Goal: Information Seeking & Learning: Compare options

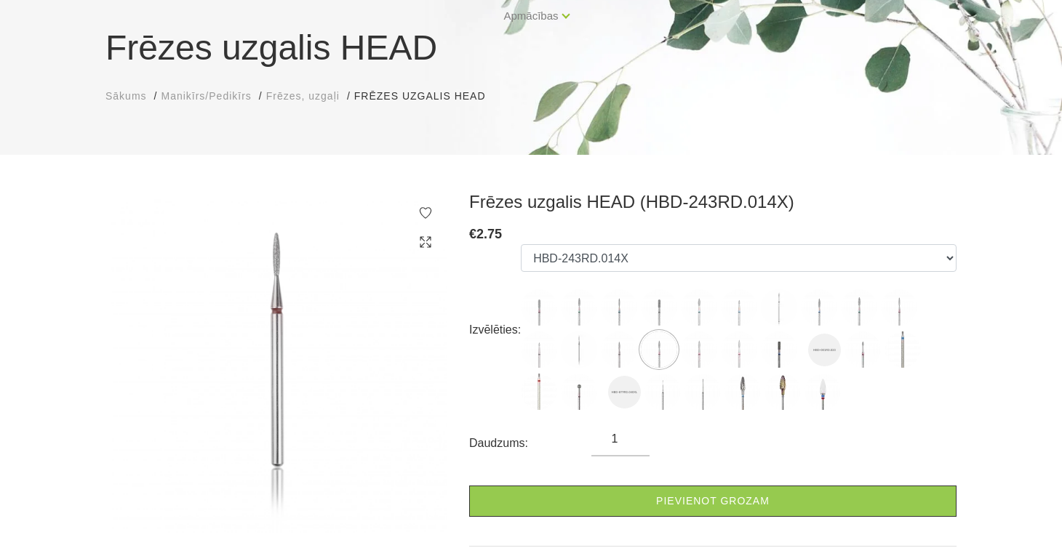
scroll to position [112, 0]
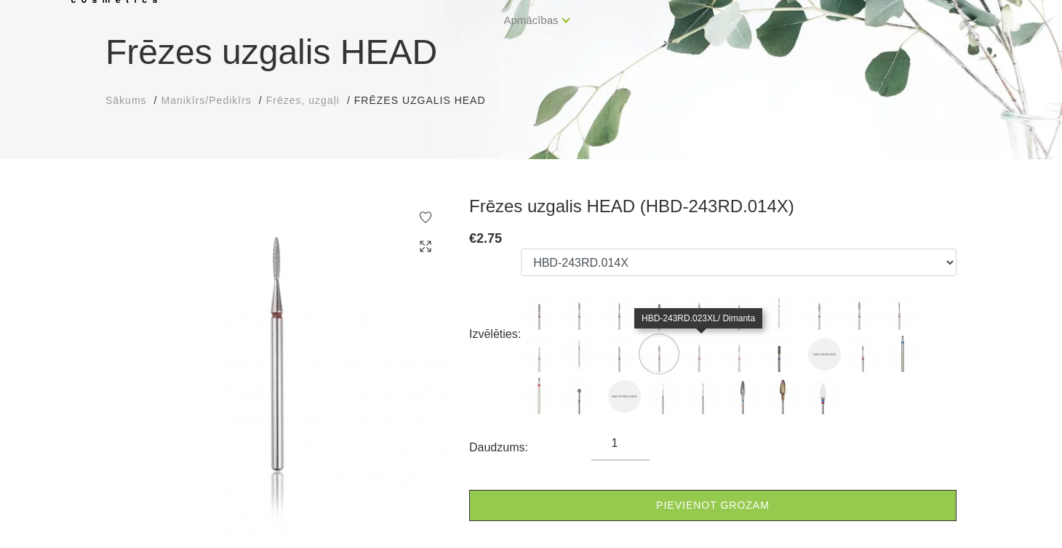
click at [697, 350] on img at bounding box center [699, 354] width 36 height 36
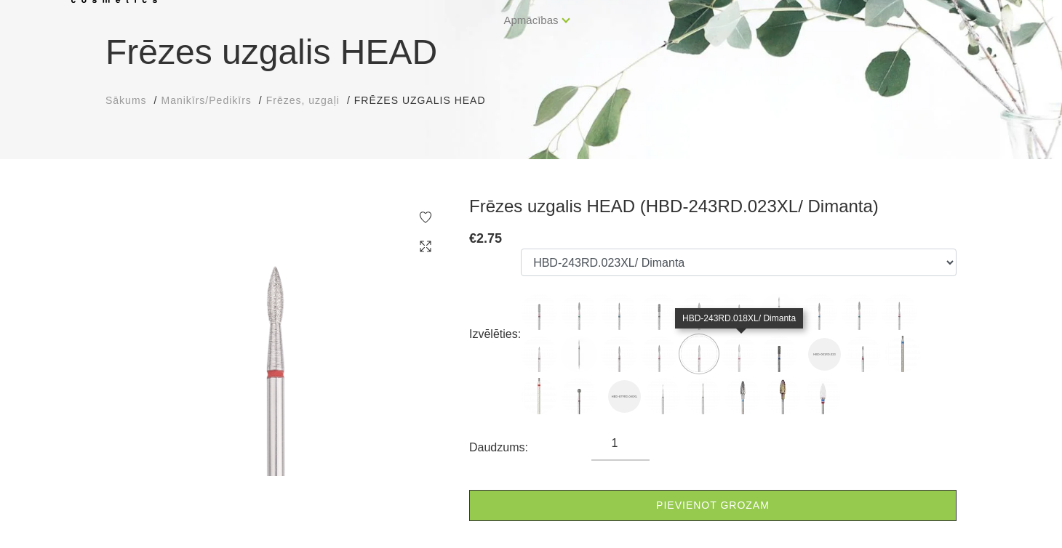
click at [734, 356] on img at bounding box center [739, 354] width 36 height 36
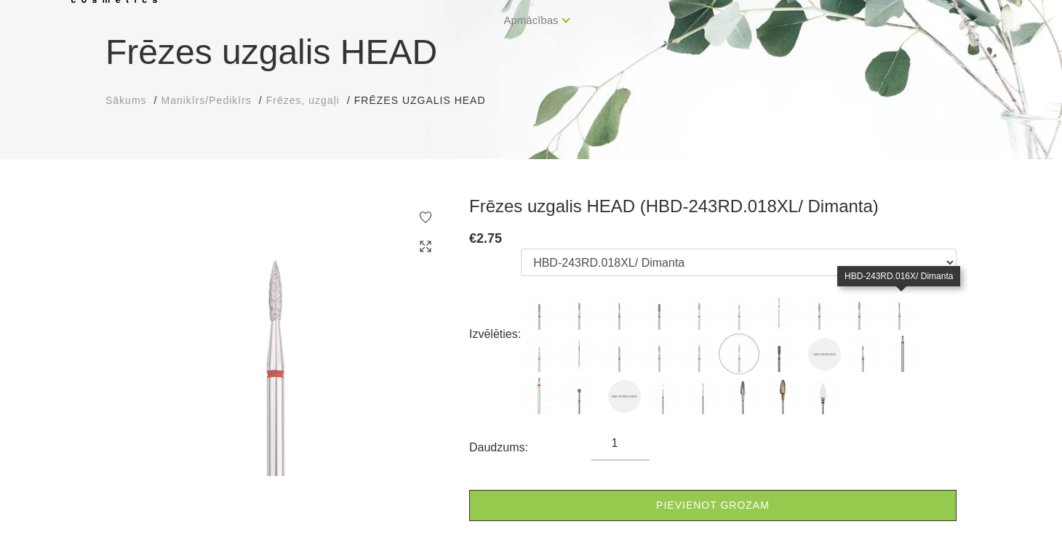
click at [903, 317] on img at bounding box center [899, 312] width 36 height 36
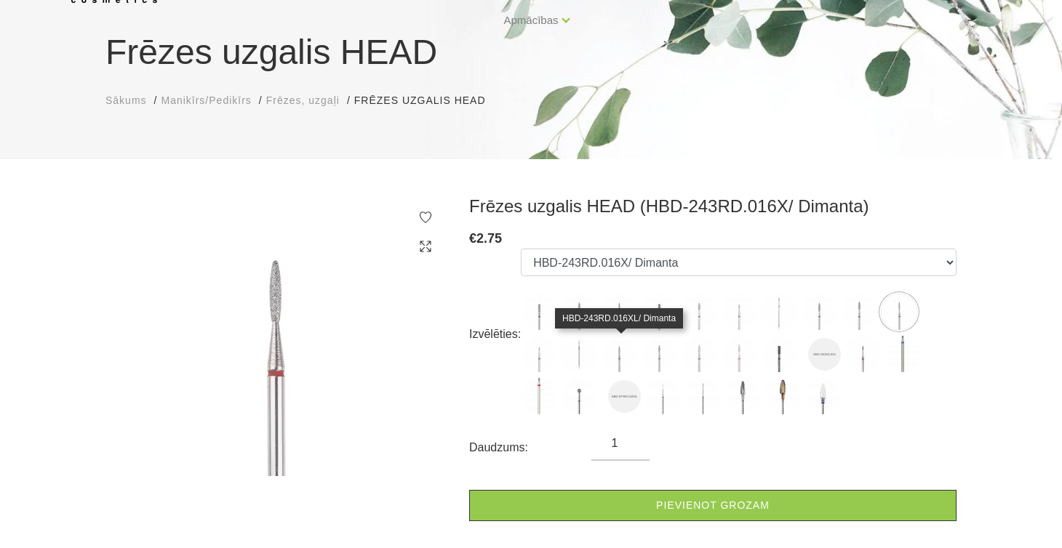
click at [623, 351] on img at bounding box center [619, 354] width 36 height 36
click at [618, 348] on img at bounding box center [619, 354] width 36 height 36
click at [625, 356] on img at bounding box center [619, 354] width 36 height 36
click at [620, 356] on img at bounding box center [619, 354] width 36 height 36
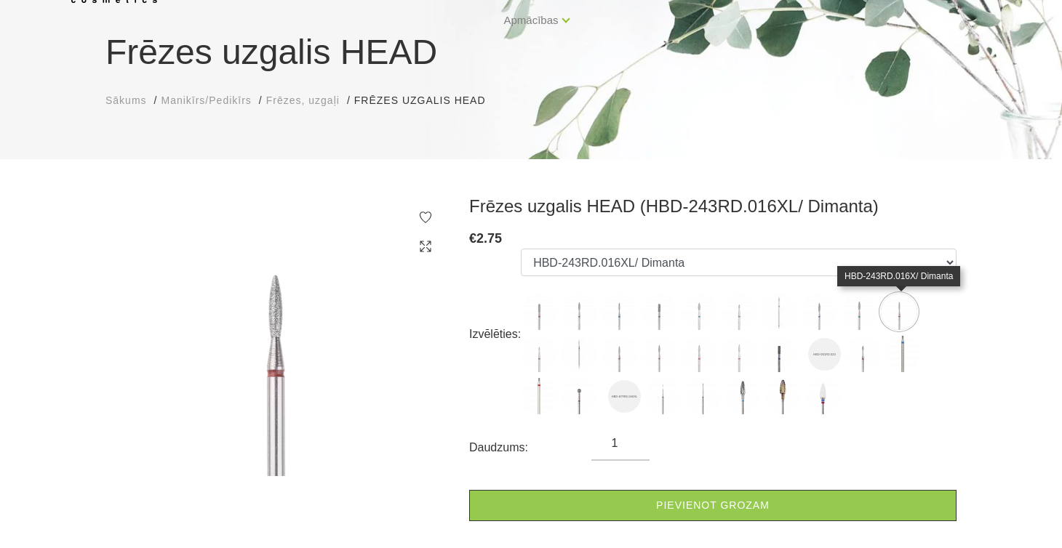
click at [898, 310] on img at bounding box center [899, 312] width 36 height 36
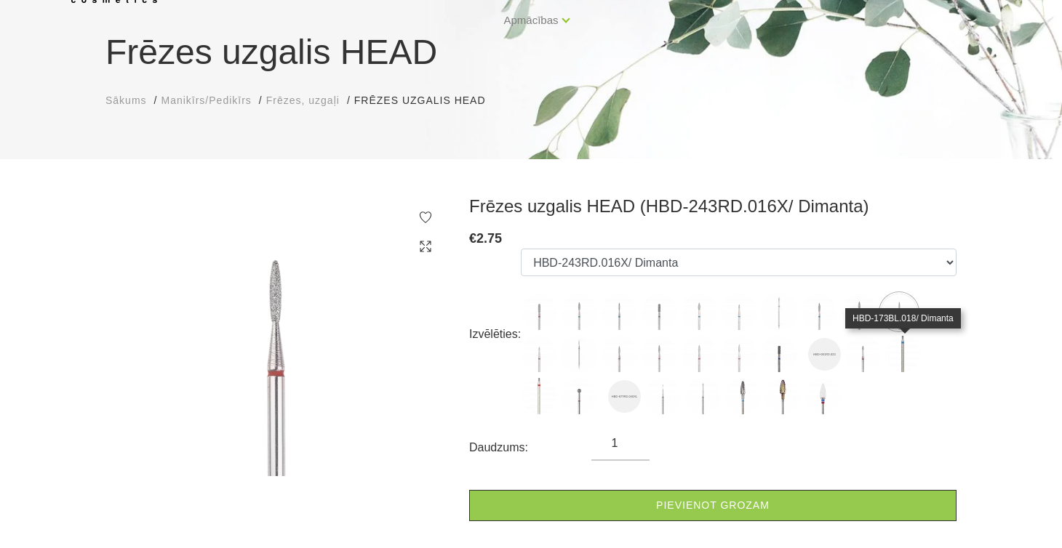
click at [903, 356] on img at bounding box center [902, 354] width 36 height 36
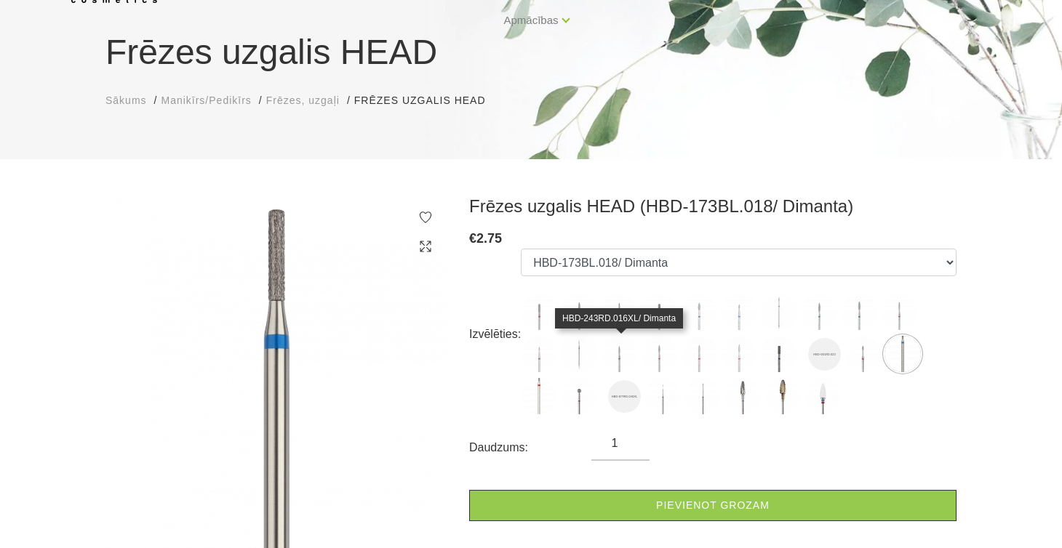
click at [615, 347] on img at bounding box center [619, 354] width 36 height 36
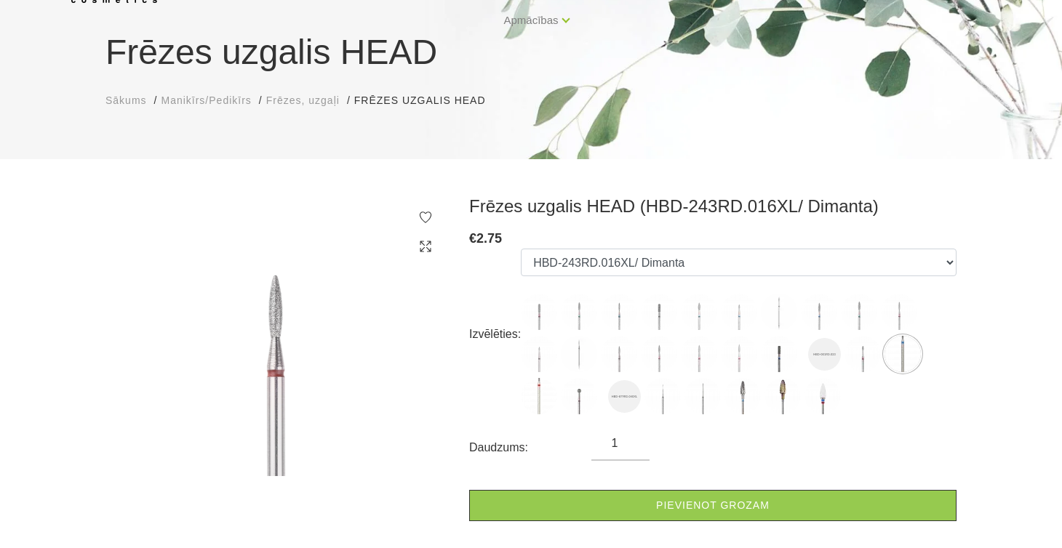
click at [624, 351] on img at bounding box center [619, 354] width 36 height 36
click at [581, 354] on img at bounding box center [579, 354] width 36 height 36
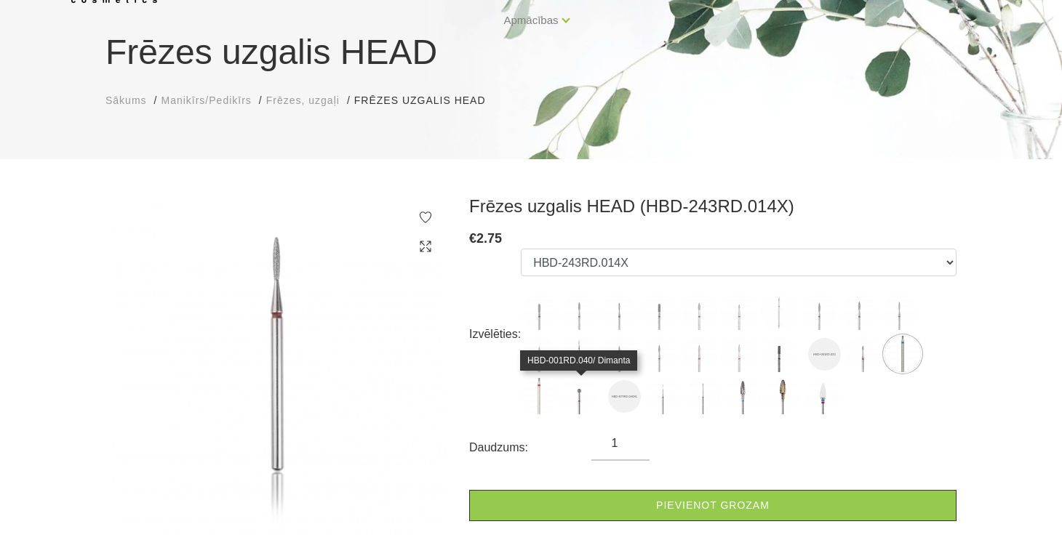
click at [580, 396] on img at bounding box center [579, 396] width 36 height 36
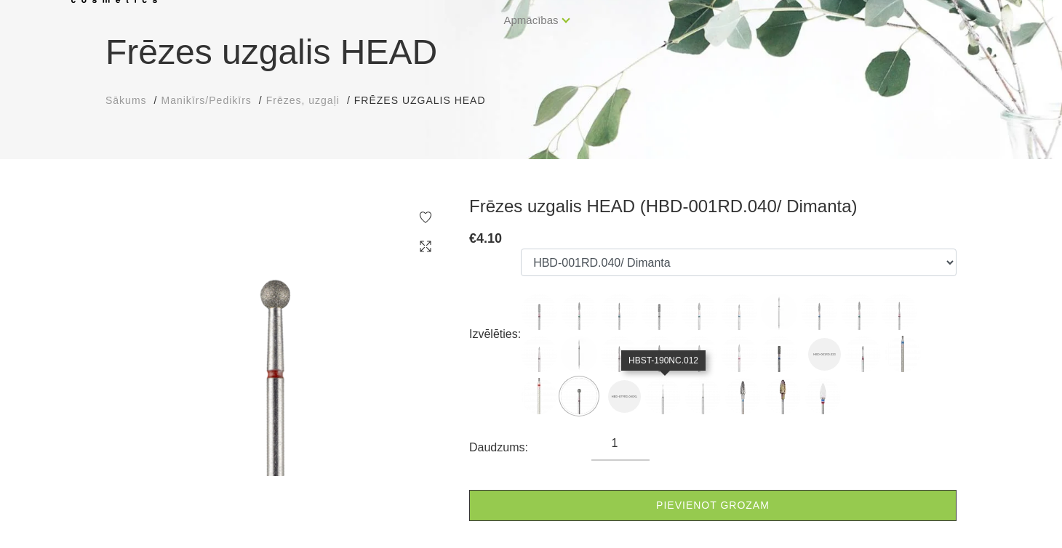
click at [662, 393] on img at bounding box center [662, 396] width 36 height 36
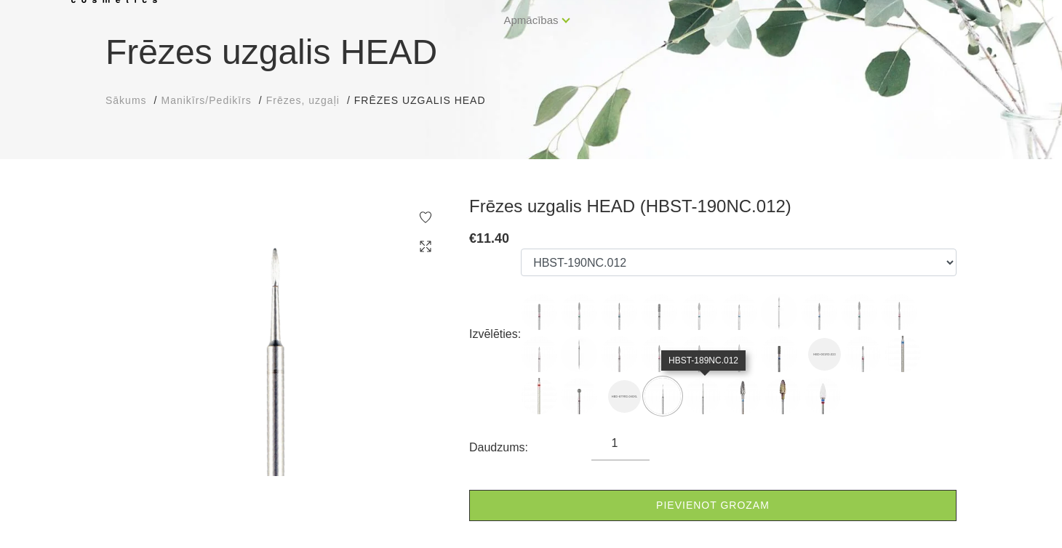
click at [702, 397] on img at bounding box center [702, 396] width 36 height 36
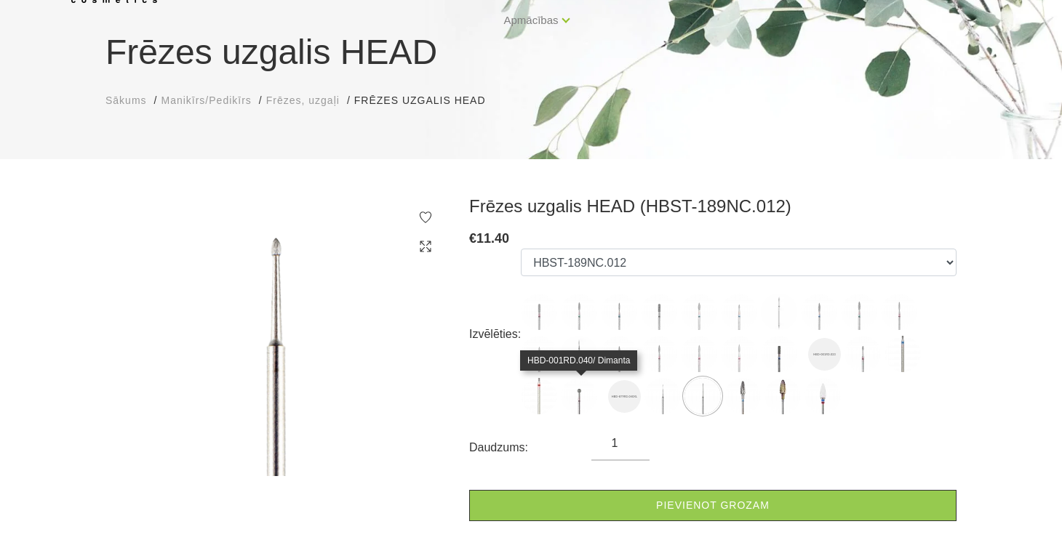
click at [580, 393] on img at bounding box center [579, 396] width 36 height 36
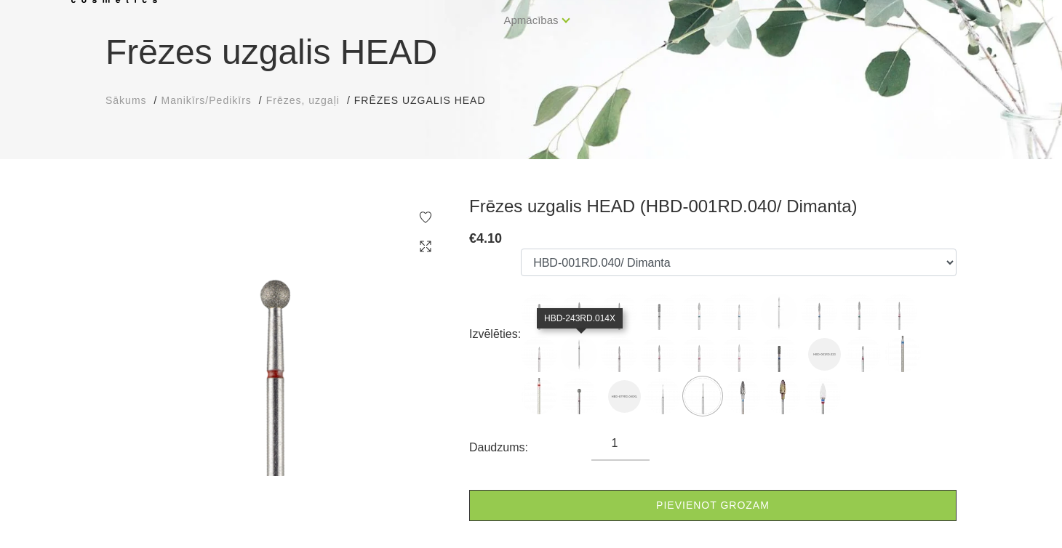
click at [580, 348] on img at bounding box center [579, 354] width 36 height 36
select select "5275"
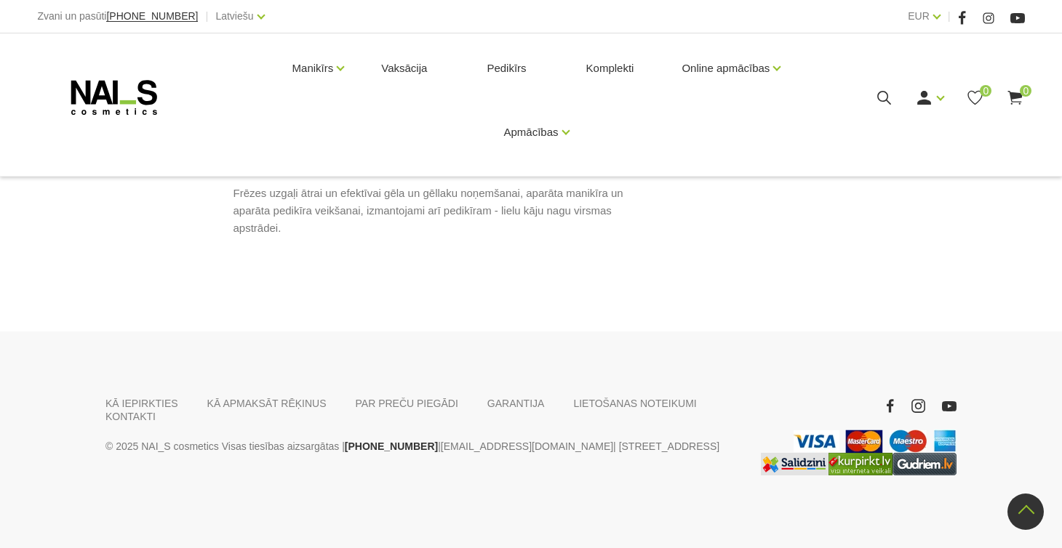
scroll to position [713, 0]
